Goal: Task Accomplishment & Management: Manage account settings

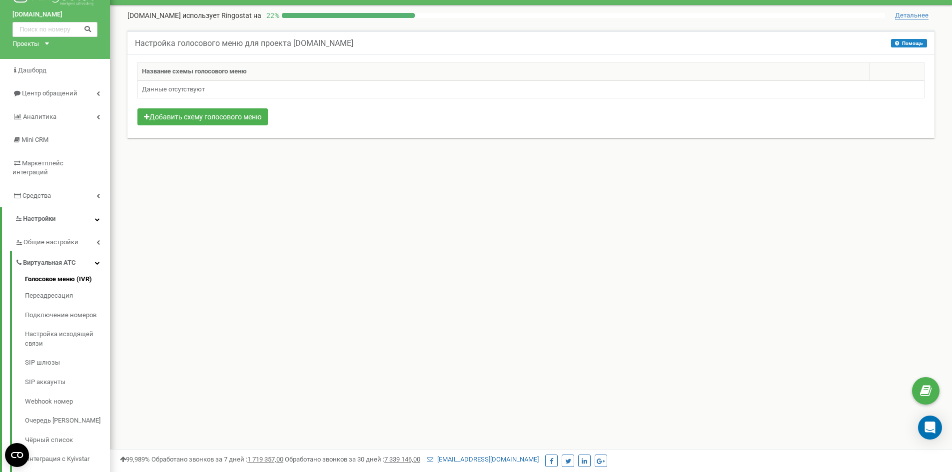
scroll to position [50, 0]
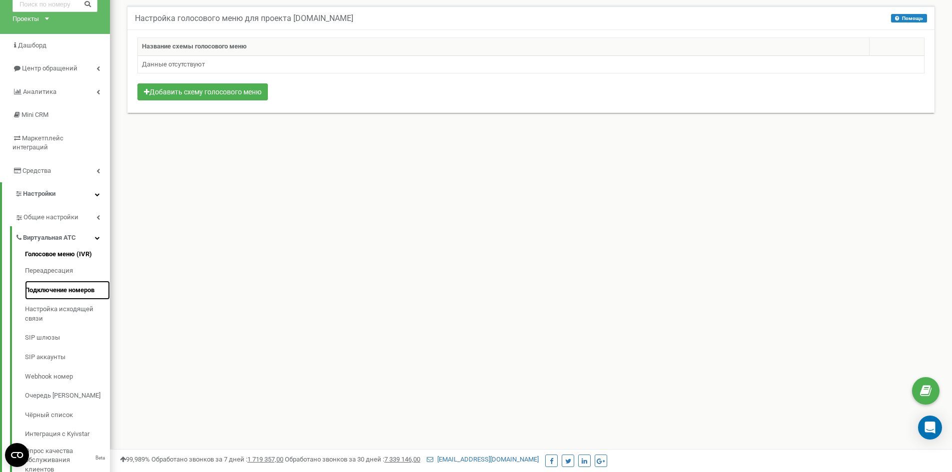
click at [80, 281] on link "Подключение номеров" at bounding box center [67, 290] width 85 height 19
click at [56, 303] on link "Настройка исходящей связи" at bounding box center [67, 314] width 85 height 28
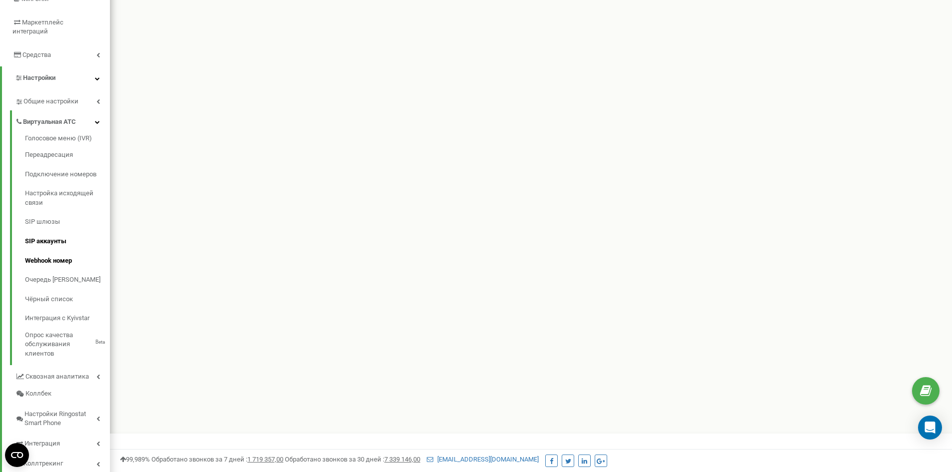
scroll to position [182, 0]
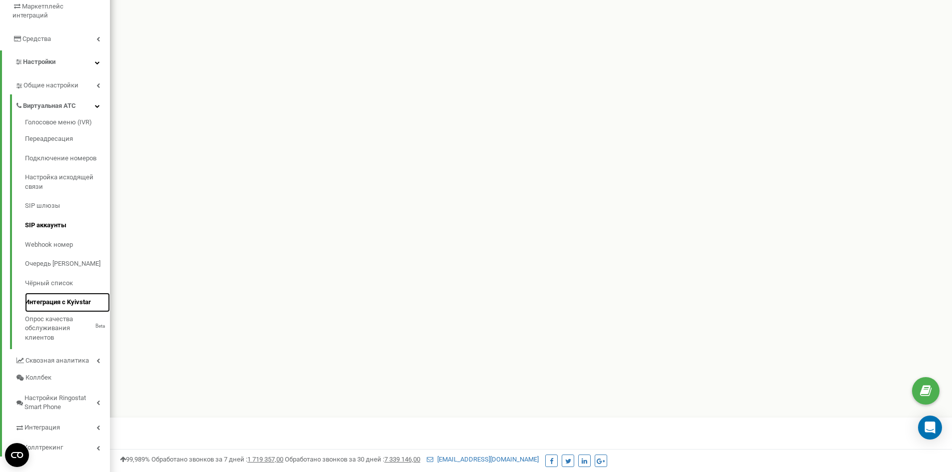
click at [65, 294] on link "Интеграция с Kyivstar" at bounding box center [67, 302] width 85 height 19
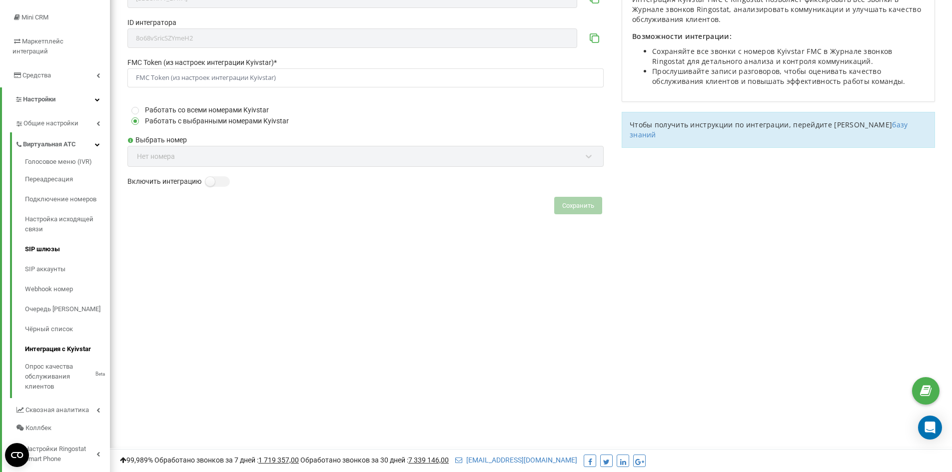
scroll to position [54, 0]
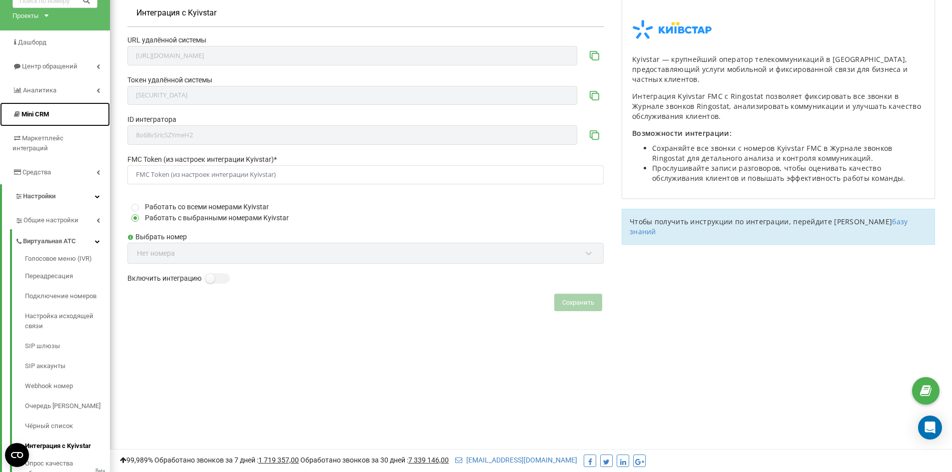
click at [45, 114] on span "Mini CRM" at bounding box center [34, 113] width 27 height 7
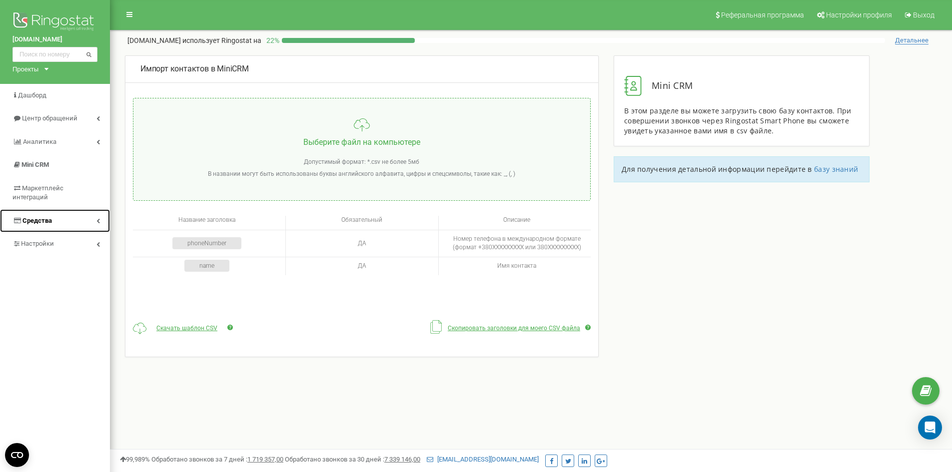
click at [66, 213] on link "Средства" at bounding box center [55, 220] width 110 height 23
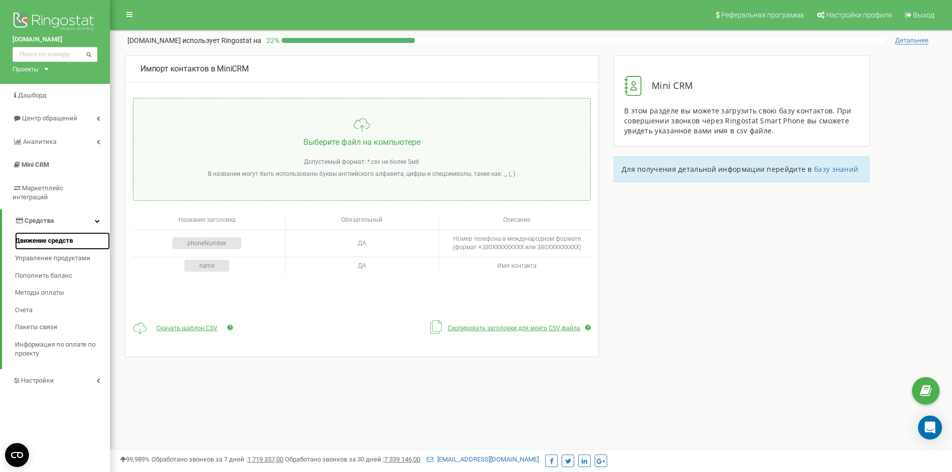
click at [35, 236] on span "Движение средств" at bounding box center [44, 240] width 58 height 9
click at [80, 254] on span "Управление продуктами" at bounding box center [51, 258] width 73 height 9
click at [58, 250] on link "Управление продуктами" at bounding box center [62, 258] width 95 height 17
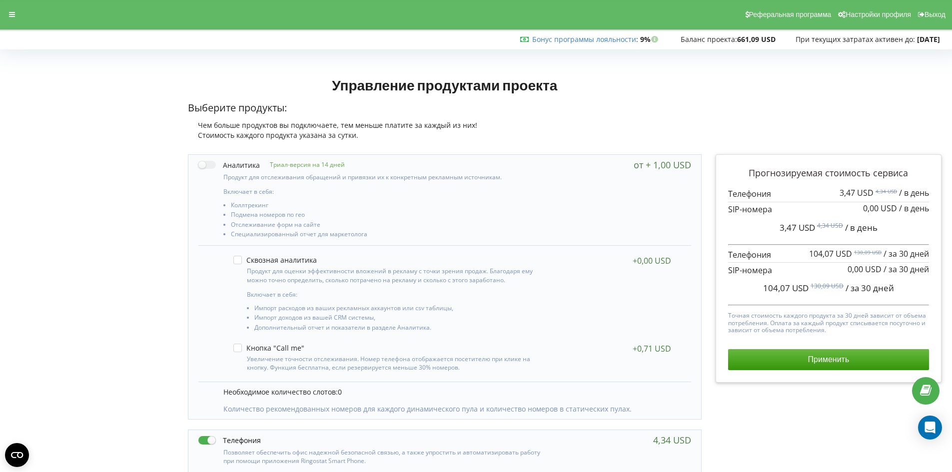
scroll to position [50, 0]
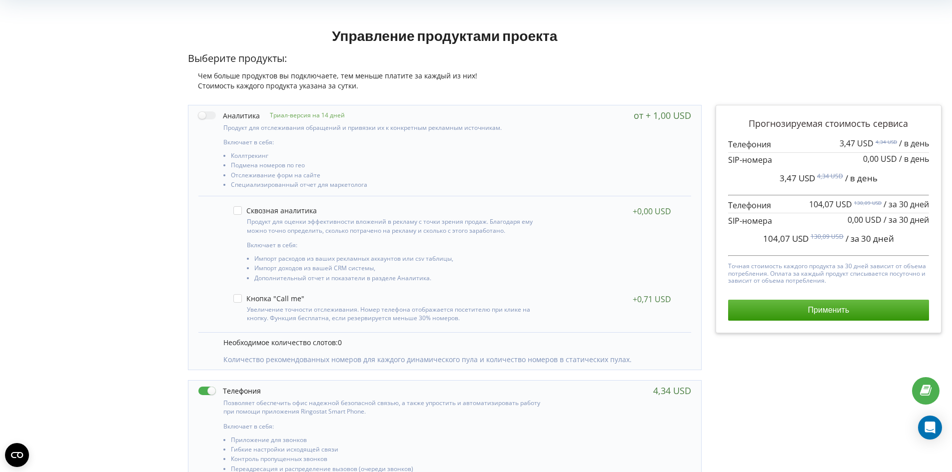
drag, startPoint x: 732, startPoint y: 225, endPoint x: 843, endPoint y: 223, distance: 110.4
click at [843, 223] on p at bounding box center [828, 220] width 201 height 11
drag, startPoint x: 754, startPoint y: 149, endPoint x: 901, endPoint y: 163, distance: 147.0
click at [901, 163] on div "3,47 USD 4,34 USD / в день 0,00 USD / в день" at bounding box center [828, 152] width 201 height 27
click at [817, 132] on div "Прогнозируемая стоимость сервиса 3,47 USD 4,34 USD / в день 0,00 USD / в день" at bounding box center [828, 218] width 201 height 203
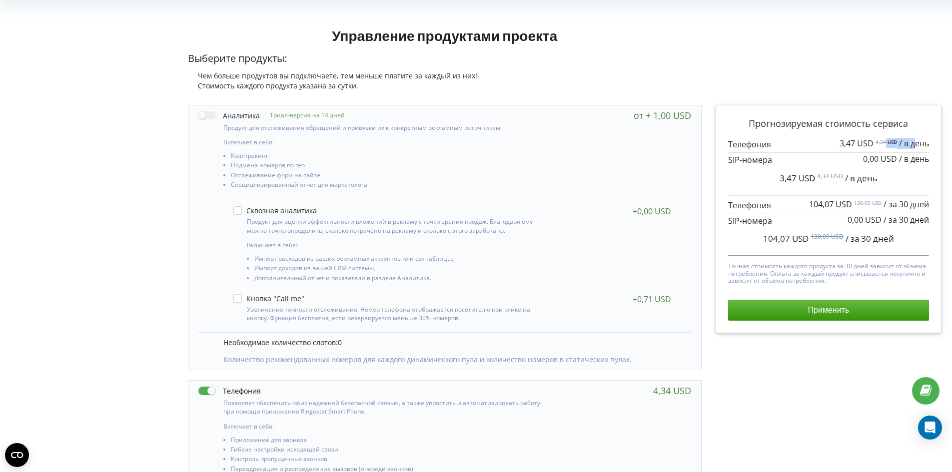
drag, startPoint x: 883, startPoint y: 141, endPoint x: 913, endPoint y: 143, distance: 30.0
click at [913, 143] on div "3,47 USD 4,34 USD / в день" at bounding box center [883, 143] width 89 height 9
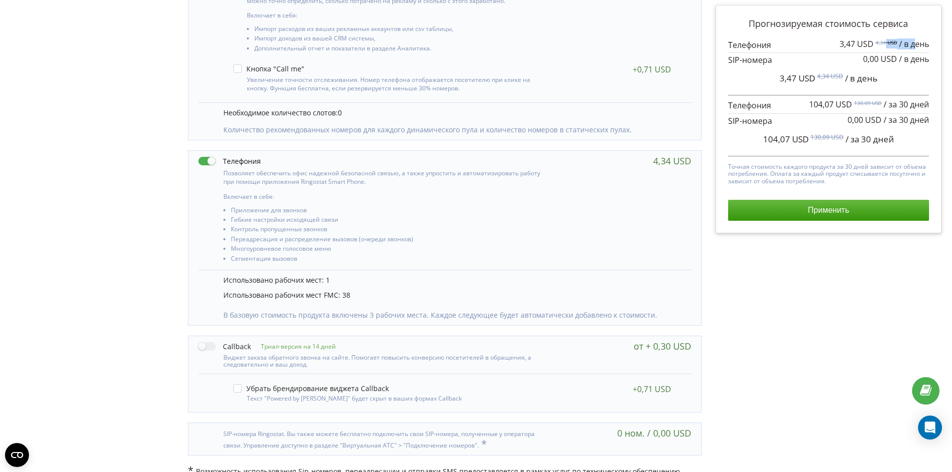
scroll to position [295, 0]
